Goal: Task Accomplishment & Management: Use online tool/utility

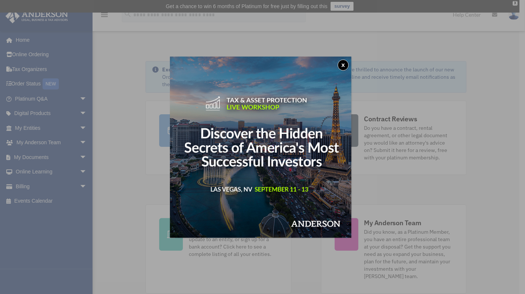
click at [79, 152] on div "x" at bounding box center [262, 147] width 525 height 294
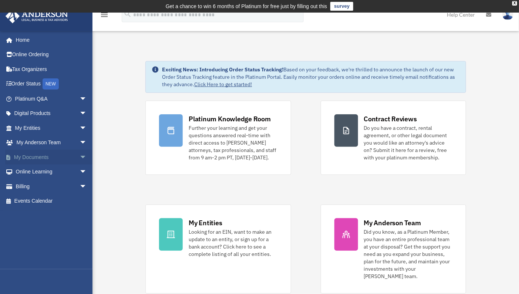
click at [37, 156] on link "My Documents arrow_drop_down" at bounding box center [51, 157] width 93 height 15
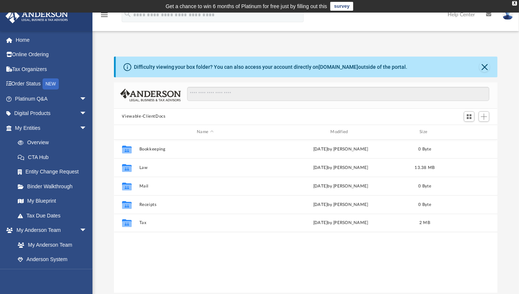
scroll to position [162, 378]
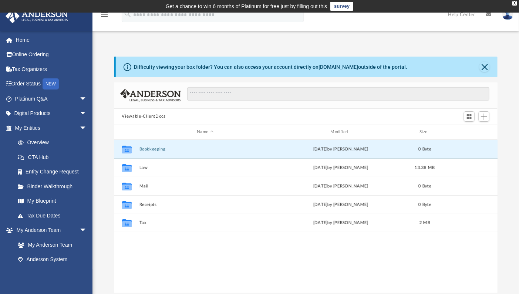
click at [151, 147] on button "Bookkeeping" at bounding box center [205, 149] width 132 height 5
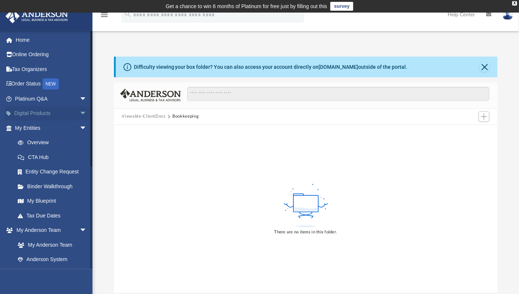
click at [60, 112] on link "Digital Products arrow_drop_down" at bounding box center [51, 113] width 93 height 15
click at [80, 115] on span "arrow_drop_down" at bounding box center [87, 113] width 15 height 15
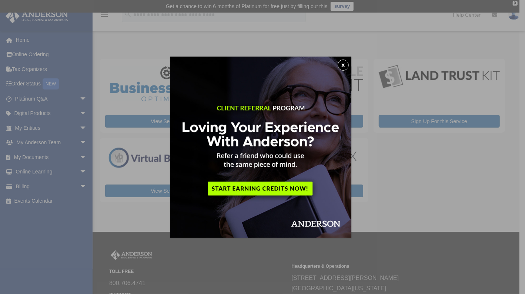
click at [346, 70] on button "x" at bounding box center [342, 65] width 11 height 11
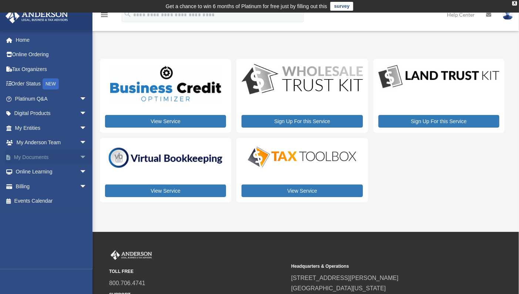
click at [80, 156] on span "arrow_drop_down" at bounding box center [87, 157] width 15 height 15
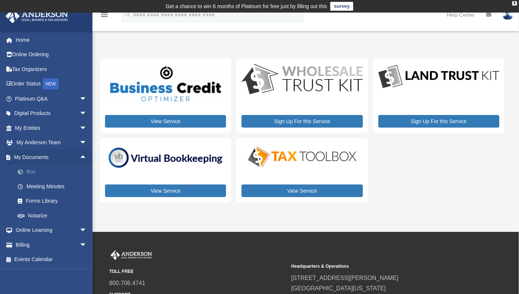
click at [34, 167] on link "Box" at bounding box center [54, 172] width 88 height 15
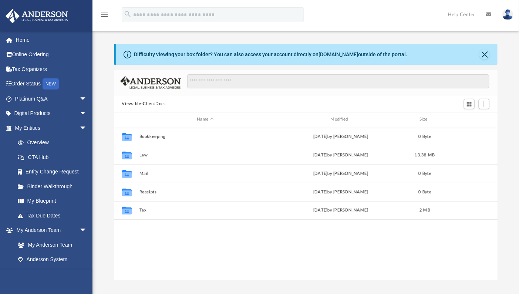
scroll to position [162, 378]
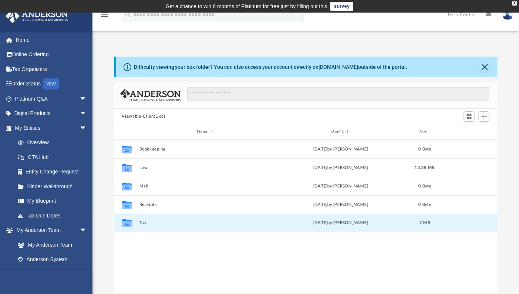
click at [142, 222] on button "Tax" at bounding box center [205, 222] width 132 height 5
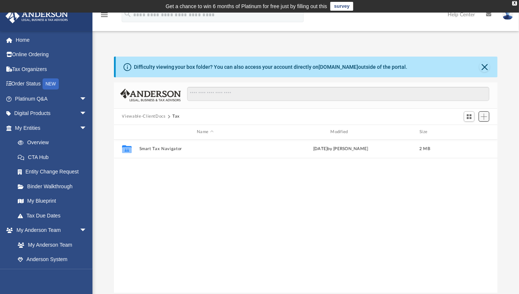
click at [488, 114] on button "Add" at bounding box center [484, 116] width 11 height 10
click at [474, 132] on li "Upload" at bounding box center [474, 131] width 24 height 8
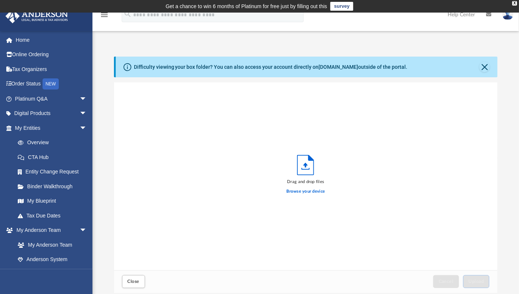
scroll to position [182, 378]
click at [311, 189] on label "Browse your device" at bounding box center [306, 191] width 38 height 7
click at [0, 0] on input "Browse your device" at bounding box center [0, 0] width 0 height 0
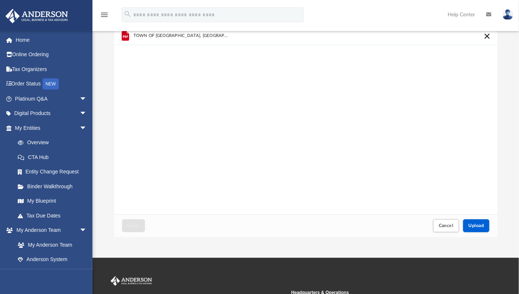
scroll to position [57, 0]
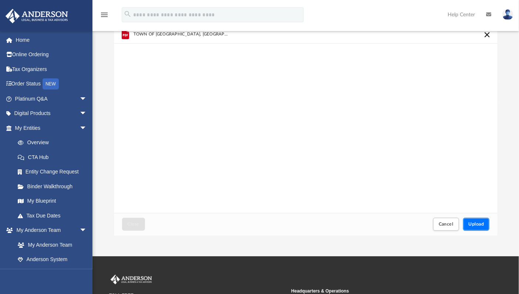
click at [477, 226] on span "Upload" at bounding box center [477, 224] width 16 height 4
